Goal: Find specific page/section: Find specific page/section

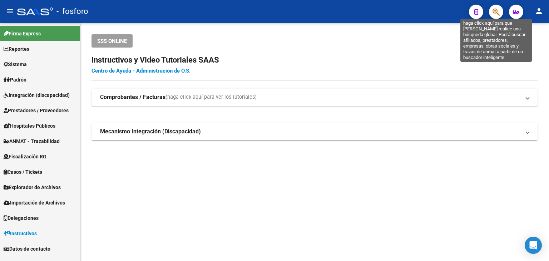
click at [498, 10] on icon "button" at bounding box center [495, 12] width 7 height 8
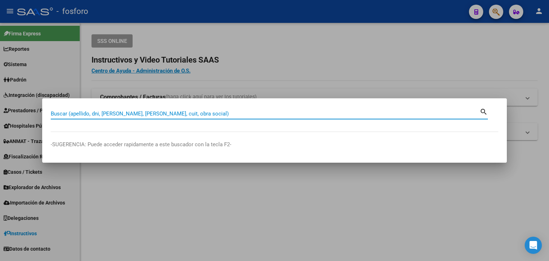
click at [193, 112] on input "Buscar (apellido, dni, [PERSON_NAME], [PERSON_NAME], cuit, obra social)" at bounding box center [265, 113] width 429 height 6
paste input "20-24341997-3"
type input "20243419973"
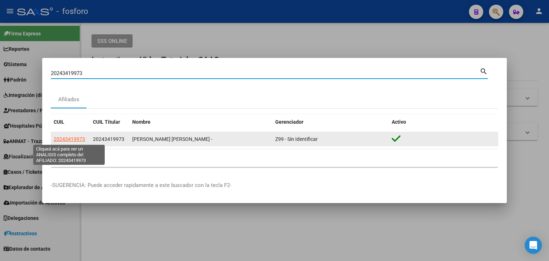
click at [77, 138] on span "20243419973" at bounding box center [69, 139] width 31 height 6
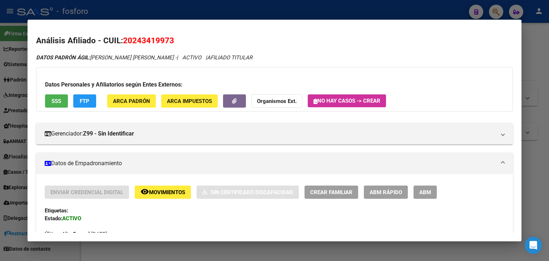
click at [528, 63] on div at bounding box center [274, 130] width 549 height 261
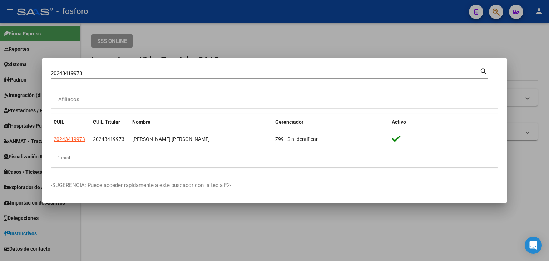
click at [412, 37] on div at bounding box center [274, 130] width 549 height 261
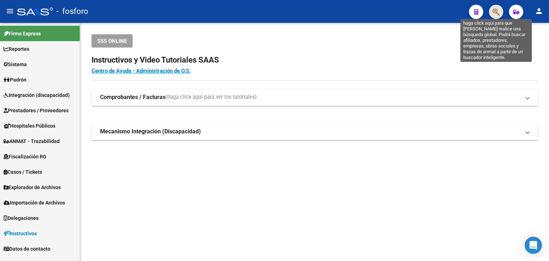
click at [496, 13] on icon "button" at bounding box center [495, 12] width 7 height 8
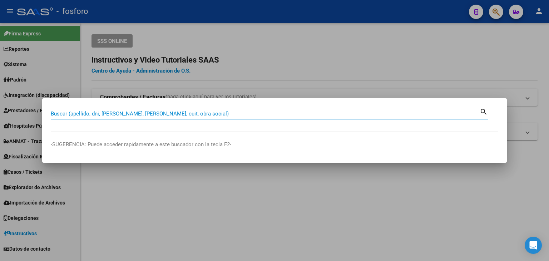
click at [222, 123] on div "Buscar (apellido, dni, [PERSON_NAME], nro traspaso, cuit, obra social) search" at bounding box center [269, 116] width 437 height 19
click at [222, 117] on input "Buscar (apellido, dni, [PERSON_NAME], [PERSON_NAME], cuit, obra social)" at bounding box center [265, 113] width 429 height 6
paste input "20244518045"
type input "20244518045"
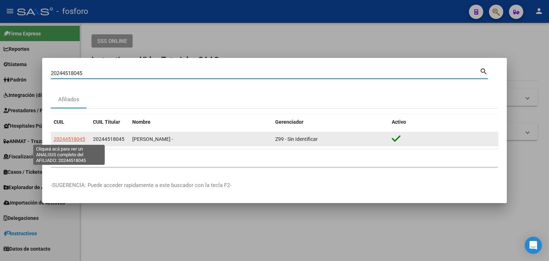
click at [75, 137] on span "20244518045" at bounding box center [69, 139] width 31 height 6
type textarea "20244518045"
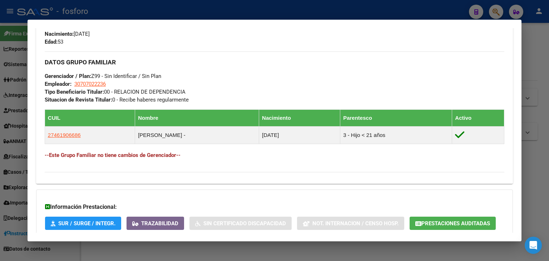
scroll to position [322, 0]
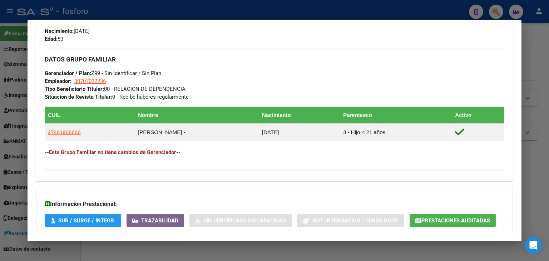
click at [530, 65] on div at bounding box center [274, 130] width 549 height 261
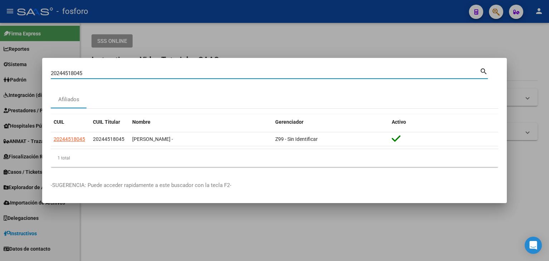
drag, startPoint x: 109, startPoint y: 73, endPoint x: 0, endPoint y: 84, distance: 109.9
click at [0, 84] on div "20244518045 Buscar (apellido, dni, cuil, nro traspaso, cuit, obra social) searc…" at bounding box center [274, 130] width 549 height 261
paste input "34286251"
type input "20234286251"
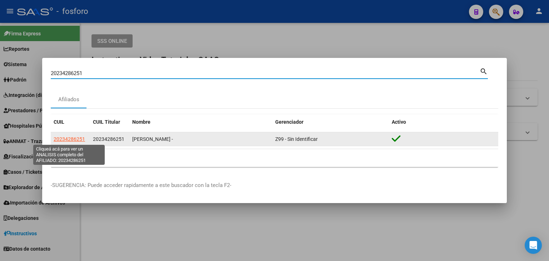
click at [66, 139] on span "20234286251" at bounding box center [69, 139] width 31 height 6
type textarea "20234286251"
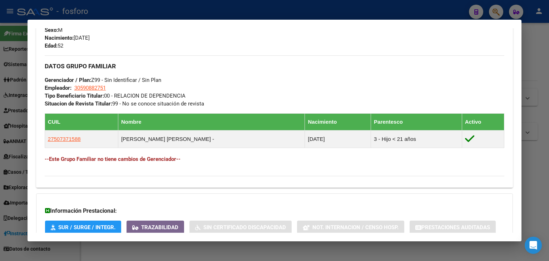
scroll to position [363, 0]
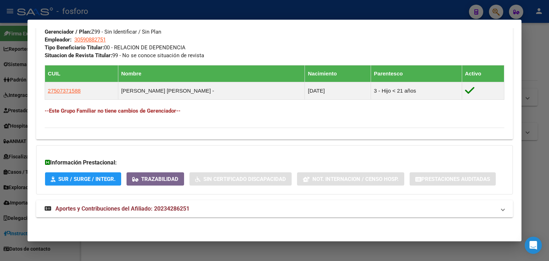
click at [531, 65] on div at bounding box center [274, 130] width 549 height 261
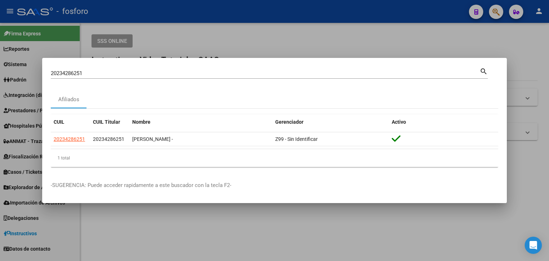
click at [334, 28] on div at bounding box center [274, 130] width 549 height 261
